Goal: Check status: Check status

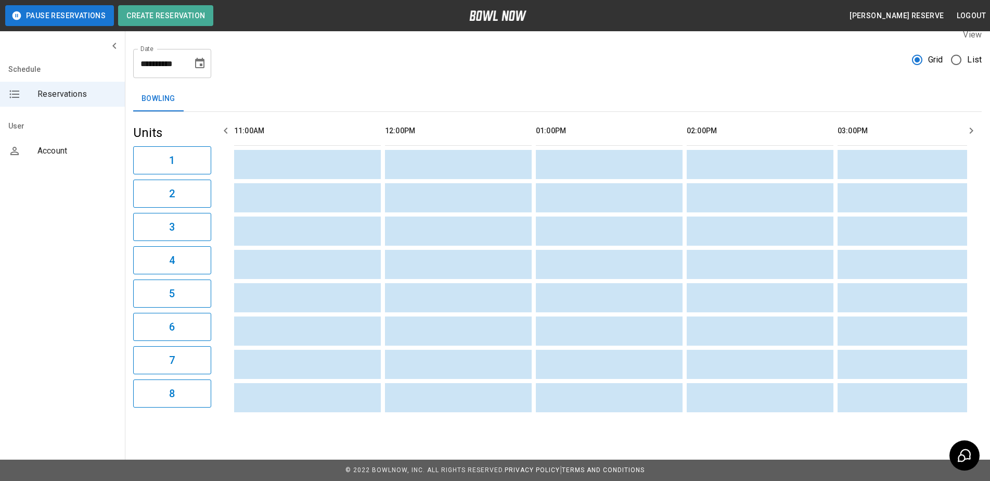
scroll to position [0, 906]
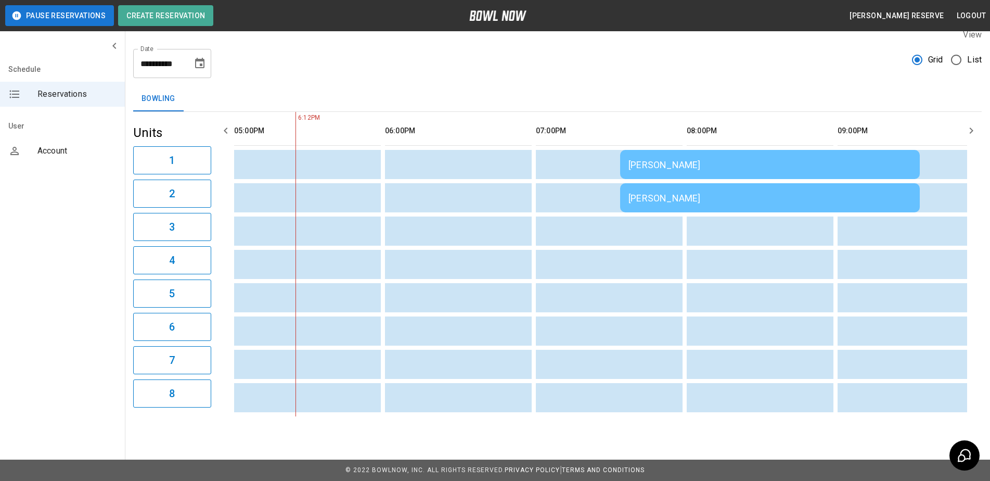
click at [697, 159] on div "[PERSON_NAME]" at bounding box center [770, 164] width 283 height 11
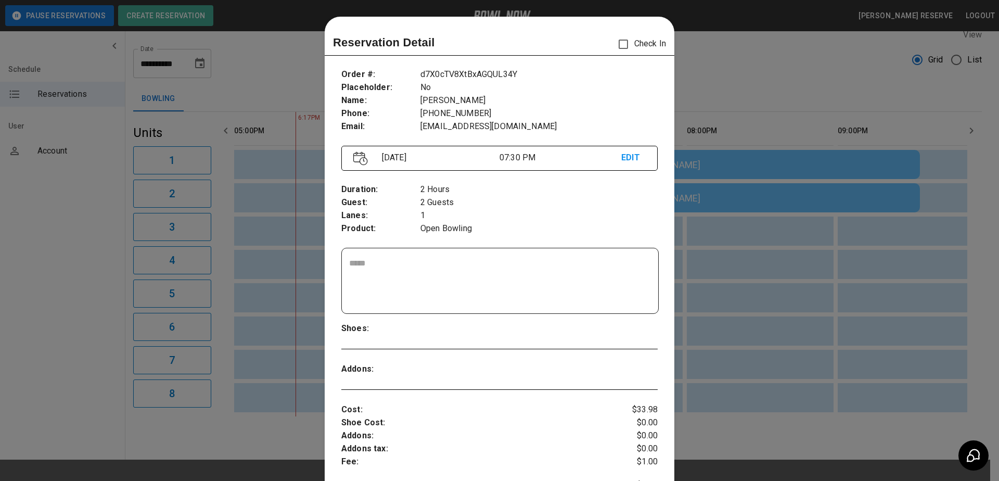
scroll to position [17, 0]
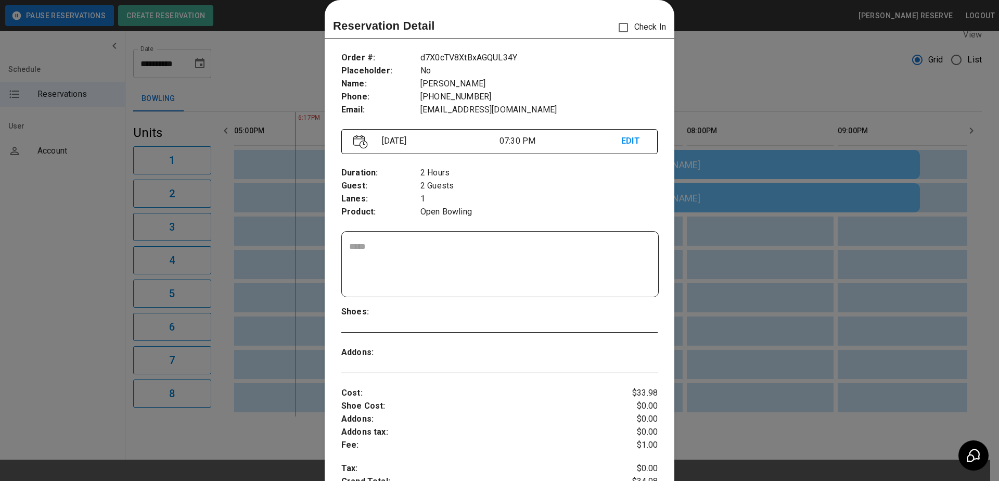
click at [752, 71] on div at bounding box center [499, 240] width 999 height 481
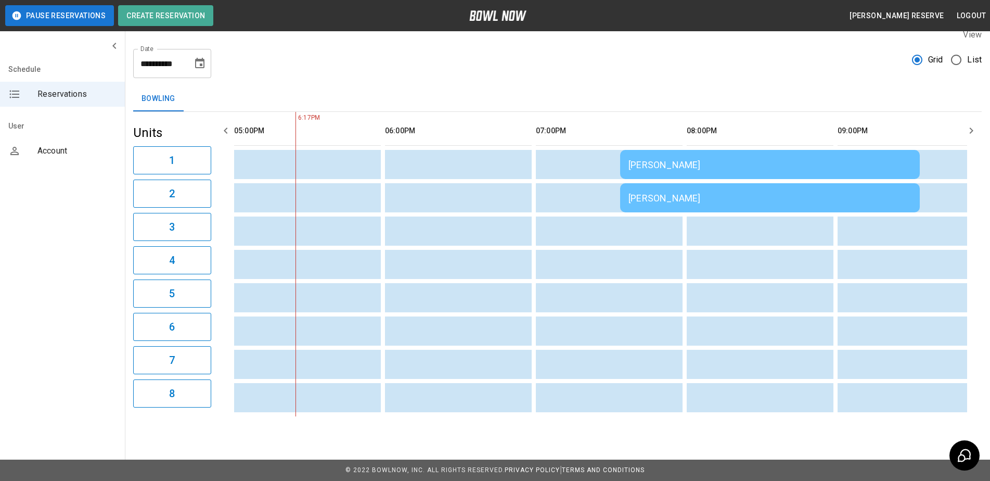
click at [661, 193] on div "[PERSON_NAME]" at bounding box center [770, 198] width 283 height 11
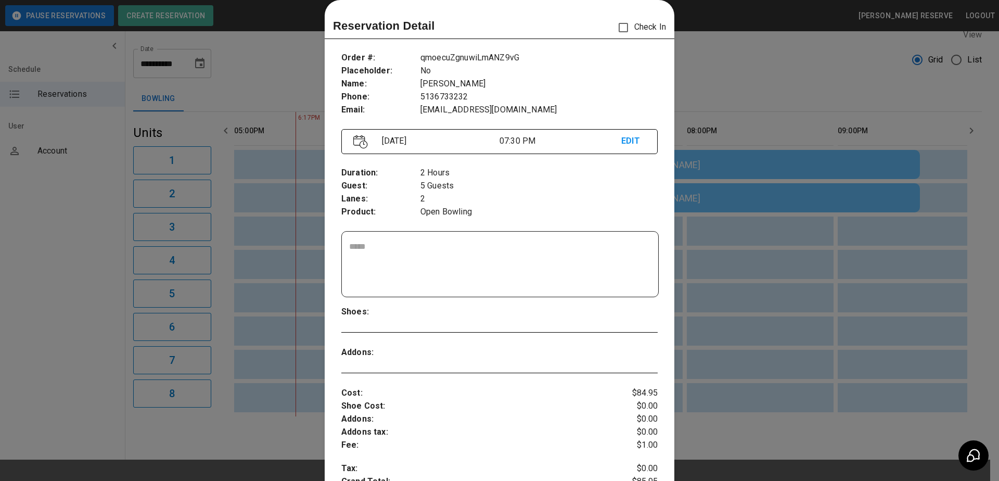
click at [702, 72] on div at bounding box center [499, 240] width 999 height 481
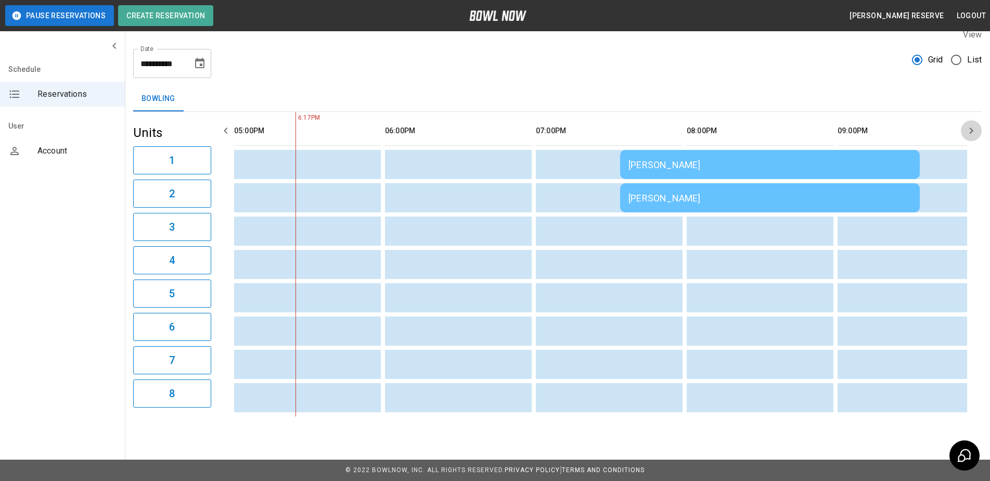
click at [971, 124] on icon "button" at bounding box center [971, 130] width 12 height 12
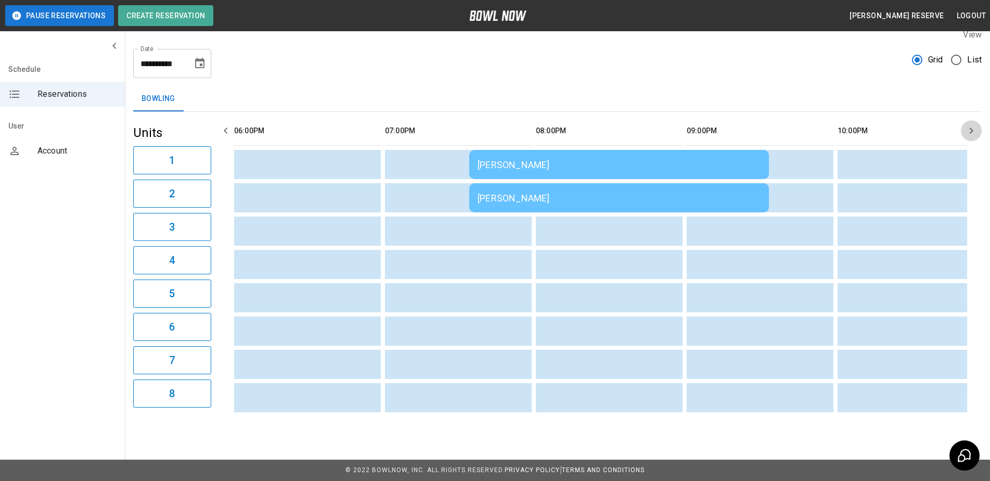
scroll to position [0, 1056]
click at [971, 124] on icon "button" at bounding box center [971, 130] width 12 height 12
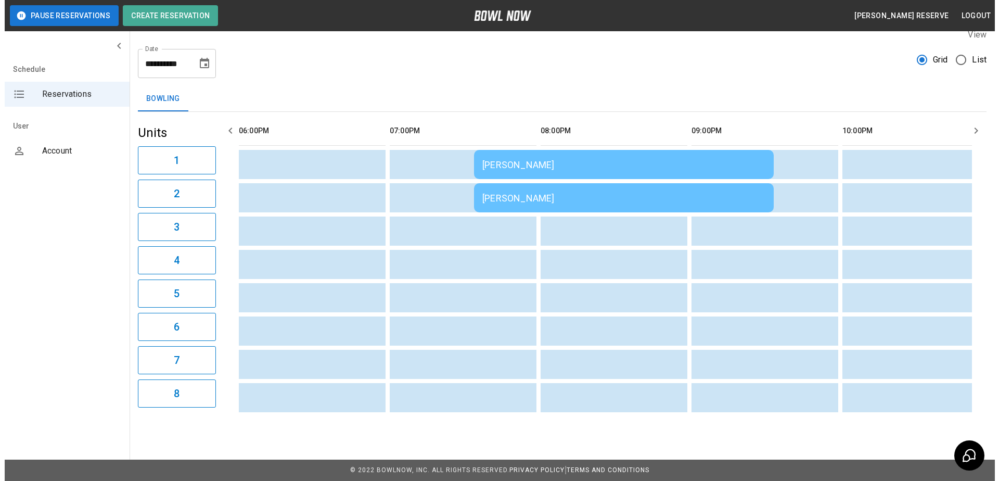
scroll to position [0, 1207]
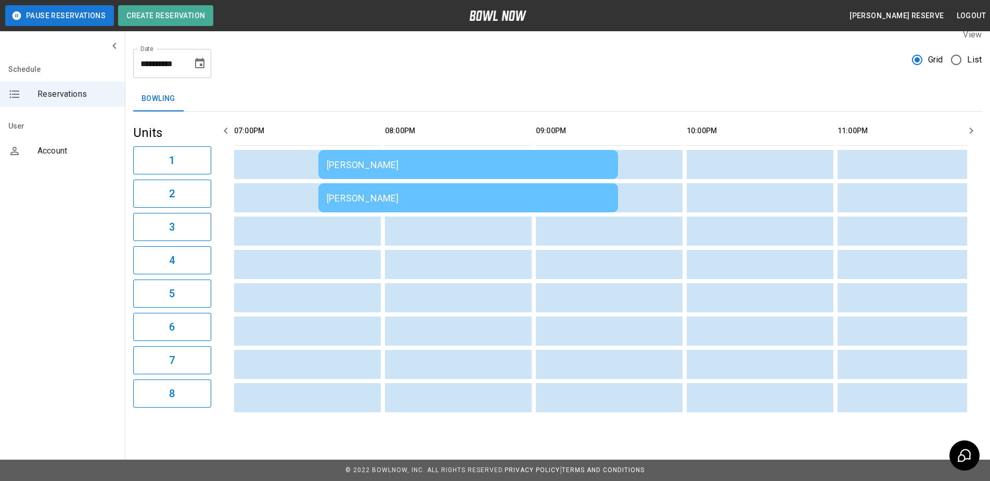
click at [365, 163] on td "[PERSON_NAME]" at bounding box center [468, 164] width 300 height 29
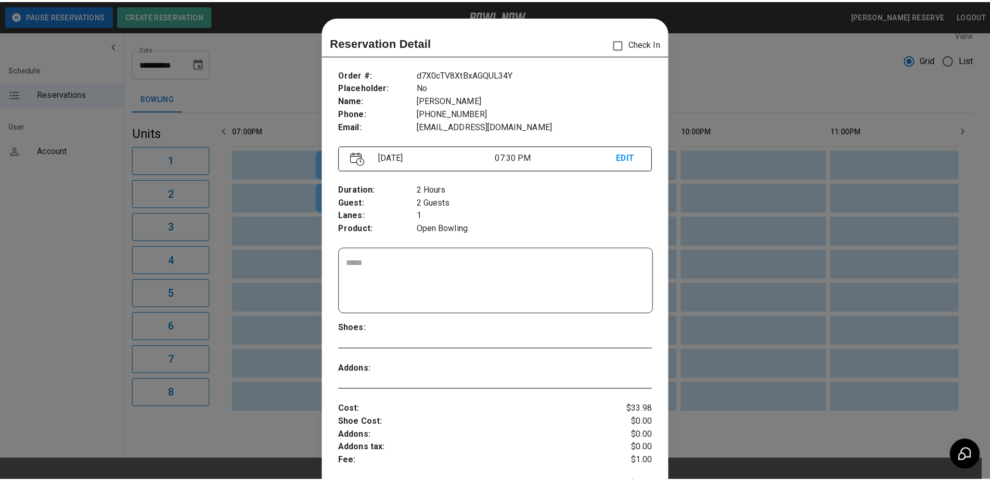
scroll to position [17, 0]
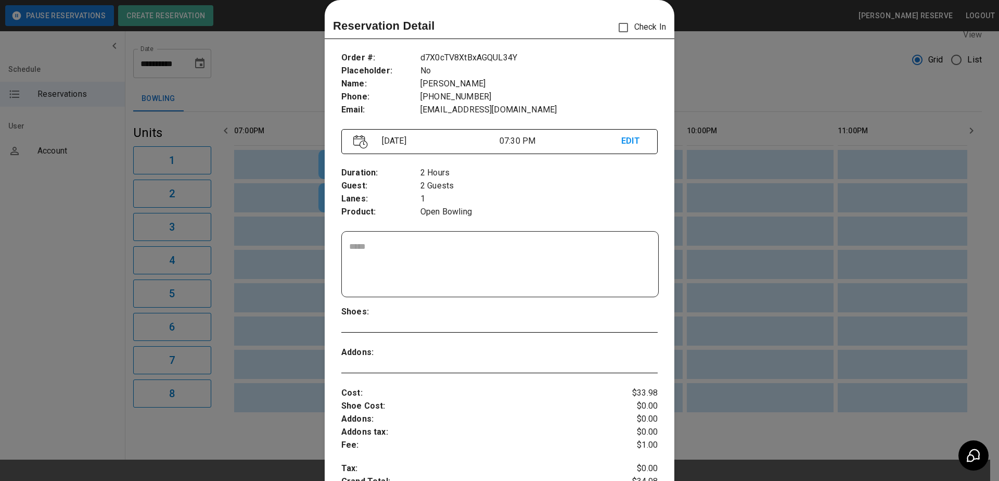
click at [790, 94] on div at bounding box center [499, 240] width 999 height 481
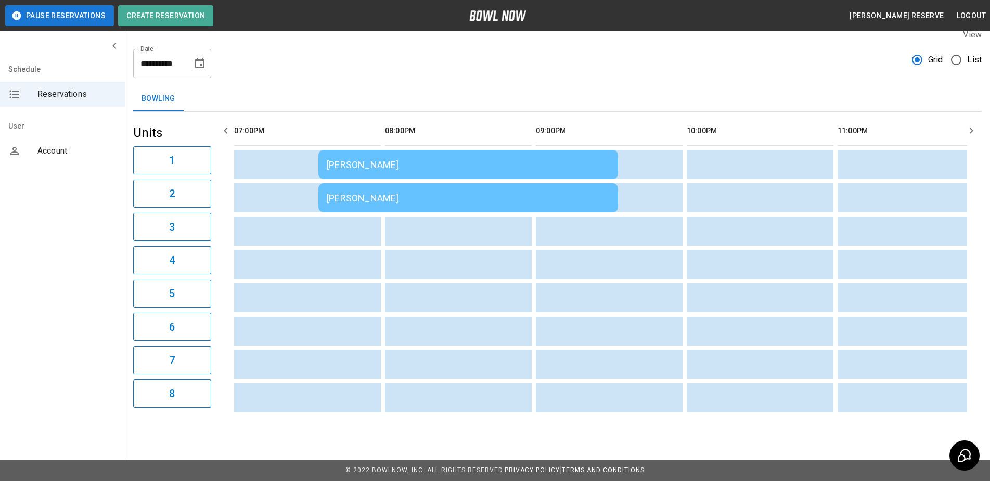
click at [411, 159] on div "[PERSON_NAME]" at bounding box center [468, 164] width 283 height 11
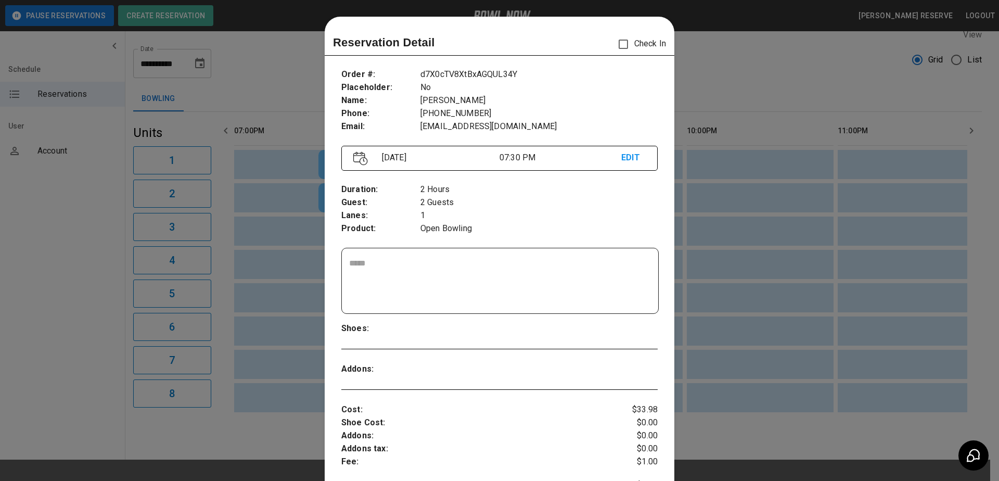
scroll to position [17, 0]
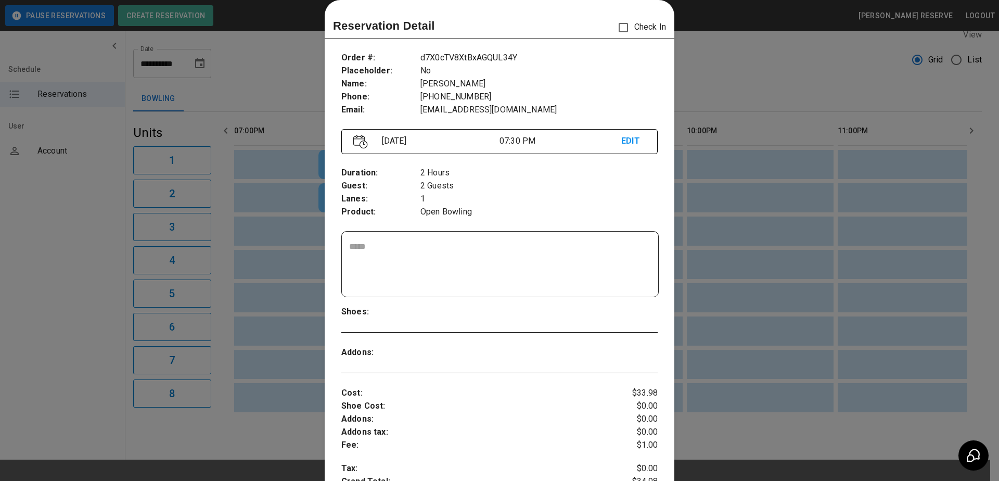
click at [798, 80] on div at bounding box center [499, 240] width 999 height 481
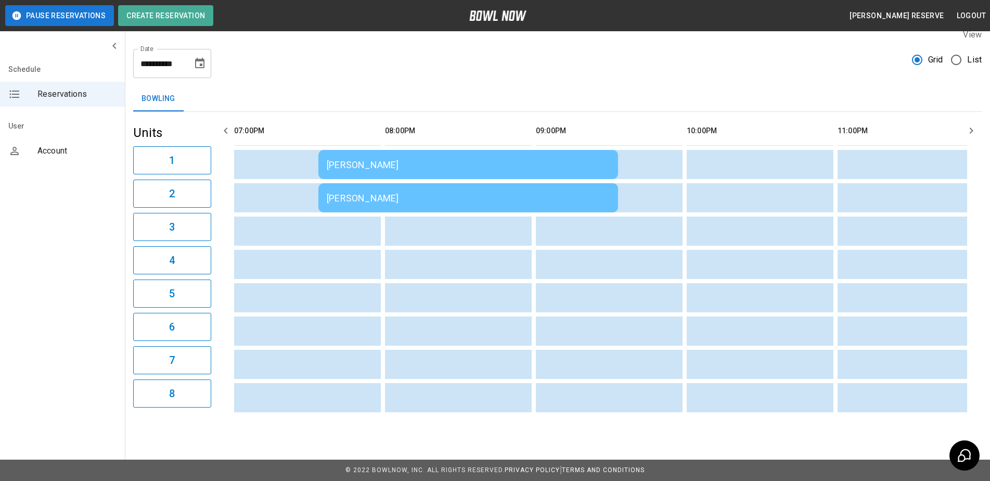
click at [487, 193] on div "[PERSON_NAME]" at bounding box center [468, 198] width 283 height 11
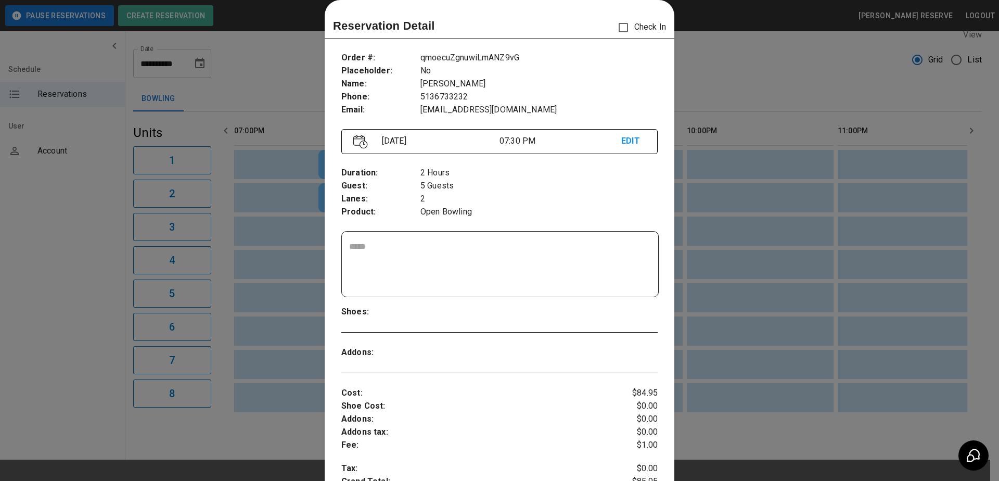
click at [806, 85] on div at bounding box center [499, 240] width 999 height 481
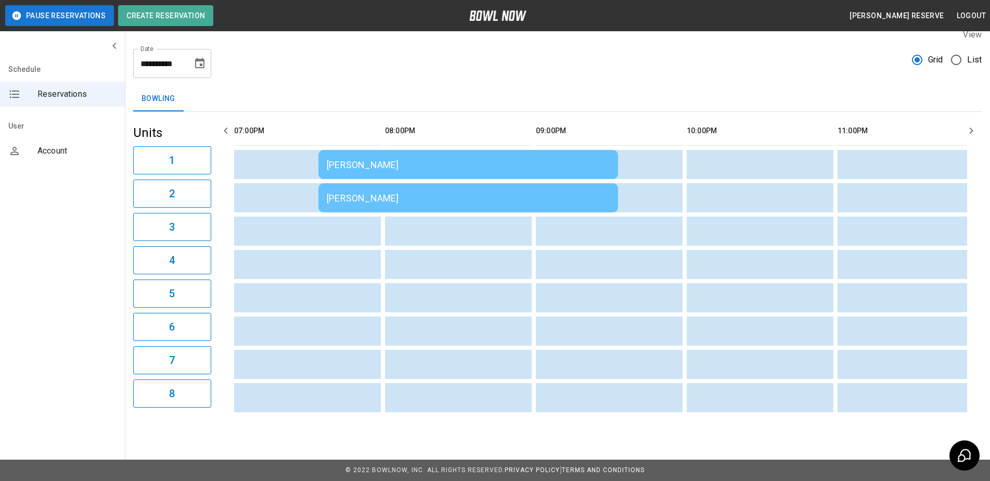
click at [521, 193] on div "[PERSON_NAME]" at bounding box center [468, 198] width 283 height 11
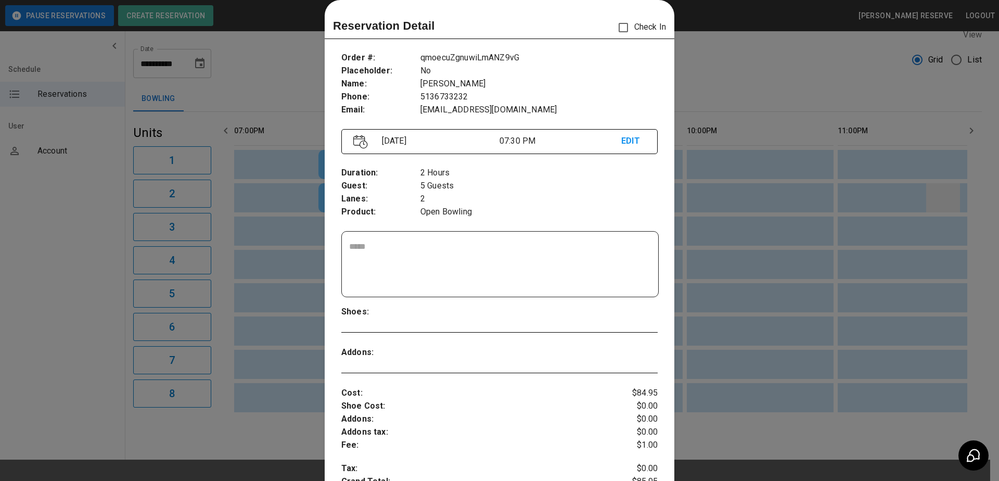
click at [965, 188] on div at bounding box center [499, 240] width 999 height 481
